Goal: Navigation & Orientation: Go to known website

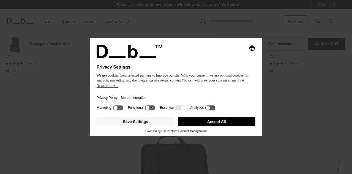
scroll to position [522, 0]
